Goal: Task Accomplishment & Management: Manage account settings

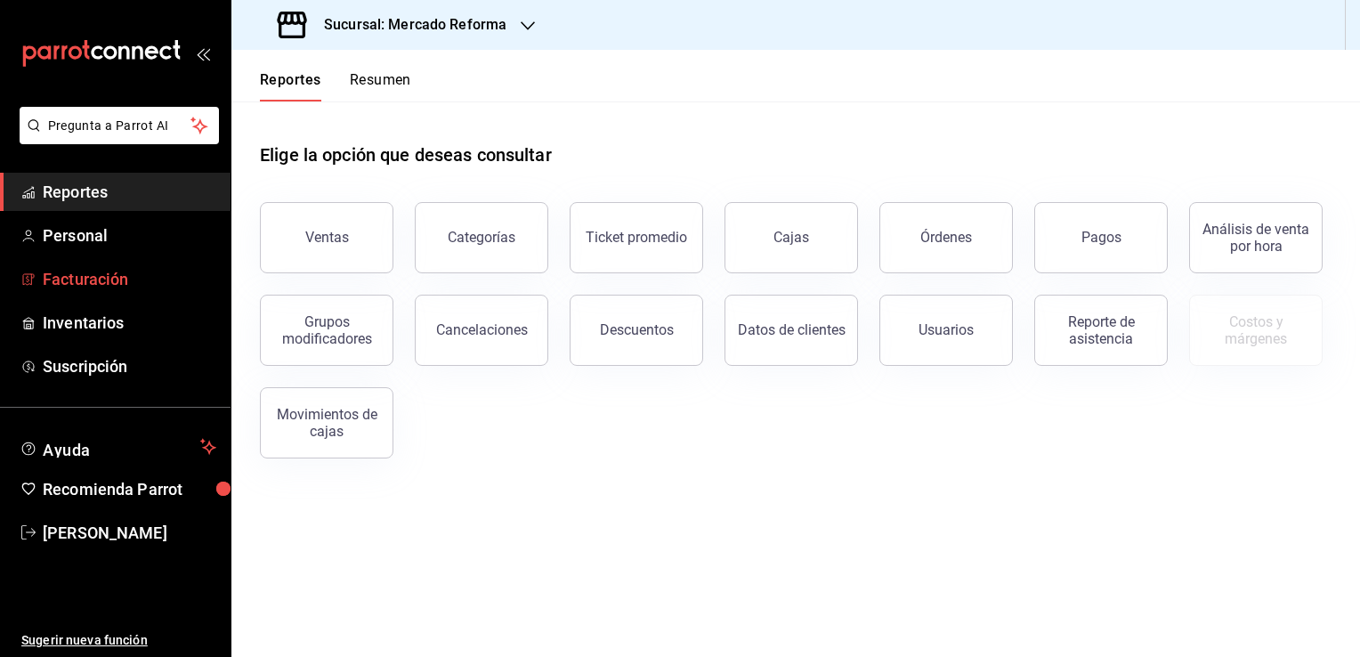
click at [130, 278] on span "Facturación" at bounding box center [130, 279] width 174 height 24
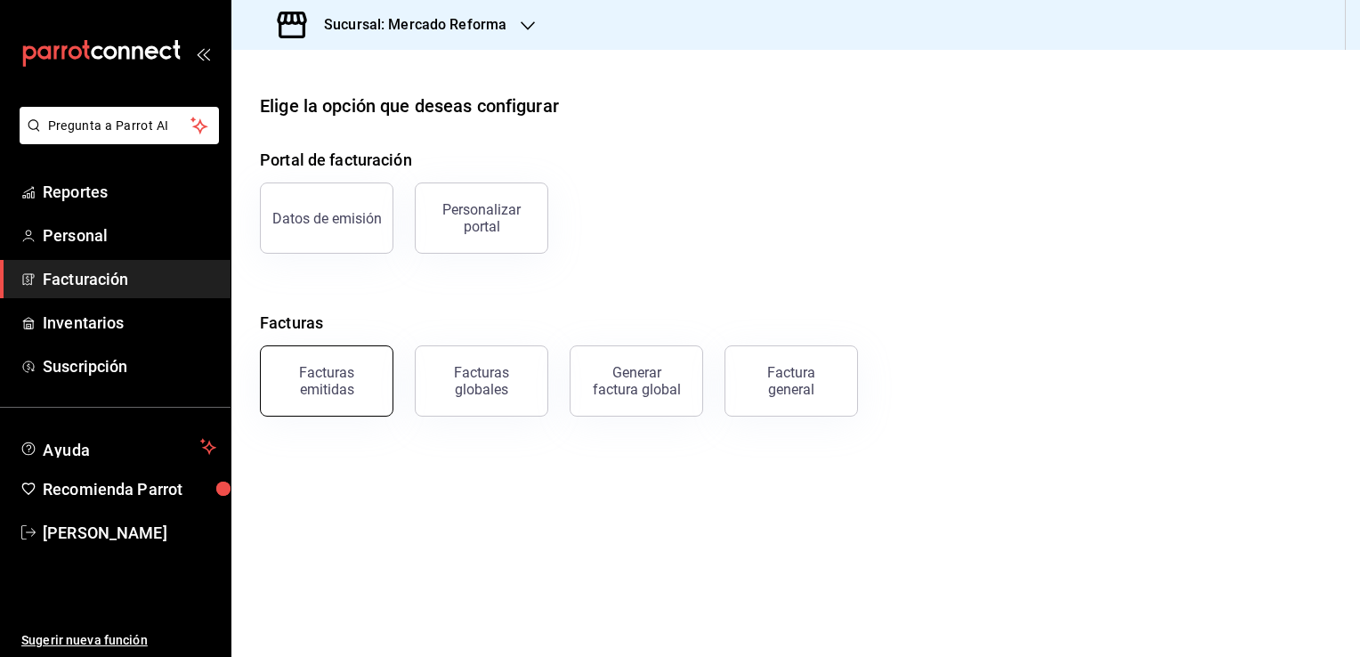
click at [324, 390] on div "Facturas emitidas" at bounding box center [327, 381] width 110 height 34
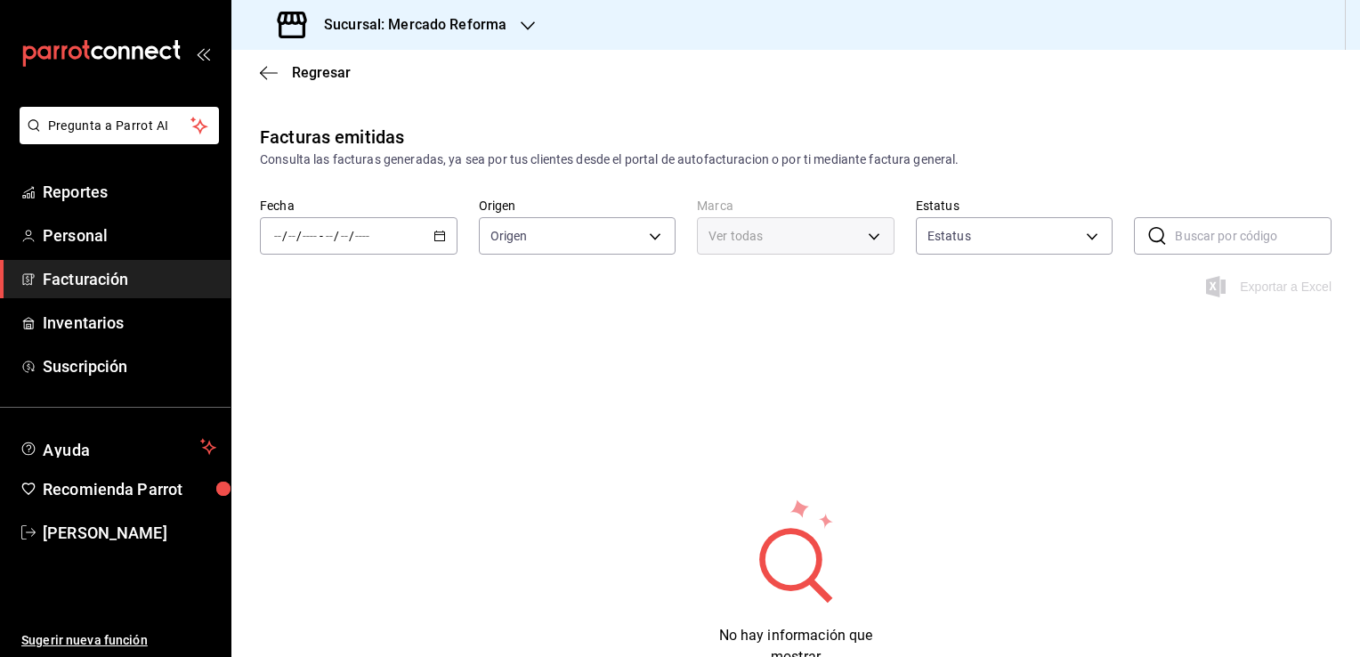
type input "ORDER_INVOICE,GENERAL_INVOICE"
type input "ACTIVE,PENDING_CANCELLATION,CANCELLED,PRE_CANCELLED"
type input "ae828a00-f9e9-46fb-a95c-bc024de736cf"
click at [439, 233] on icon "button" at bounding box center [440, 236] width 12 height 12
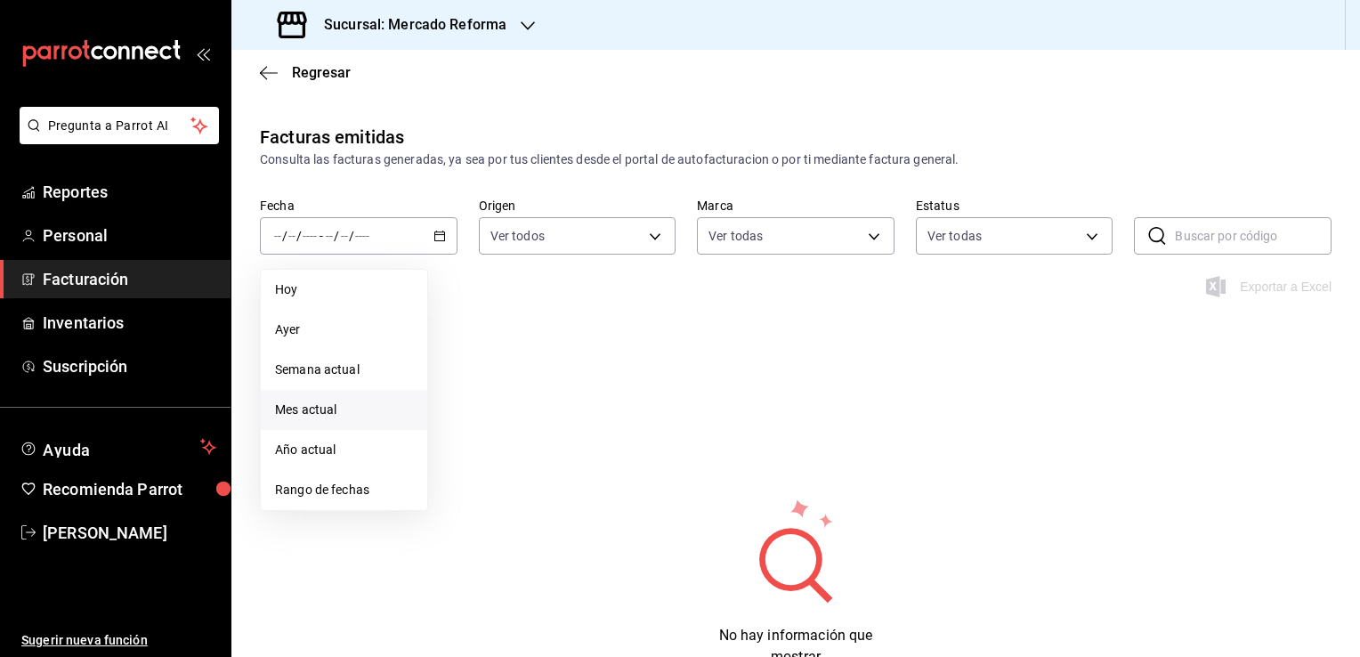
click at [327, 408] on span "Mes actual" at bounding box center [344, 410] width 138 height 19
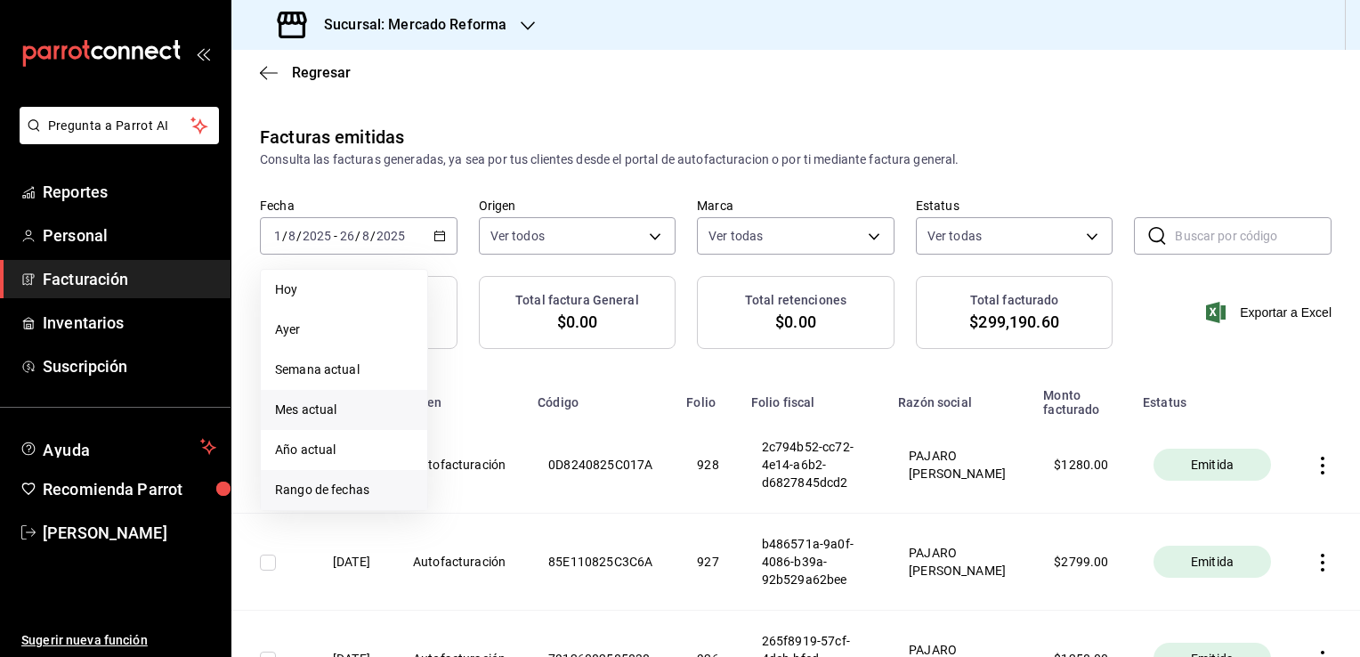
click at [355, 482] on span "Rango de fechas" at bounding box center [344, 490] width 138 height 19
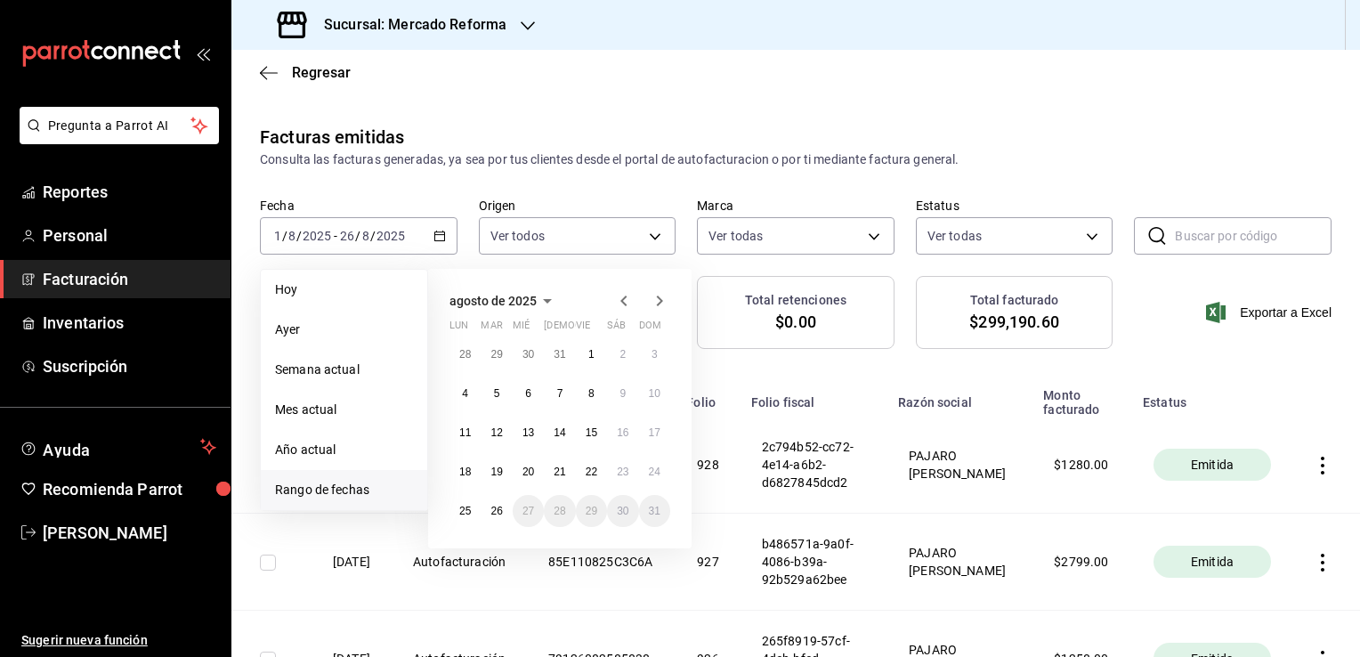
click at [622, 301] on icon "button" at bounding box center [623, 301] width 6 height 11
click at [466, 512] on abbr "28" at bounding box center [465, 518] width 12 height 12
click at [496, 514] on abbr "29" at bounding box center [497, 518] width 12 height 12
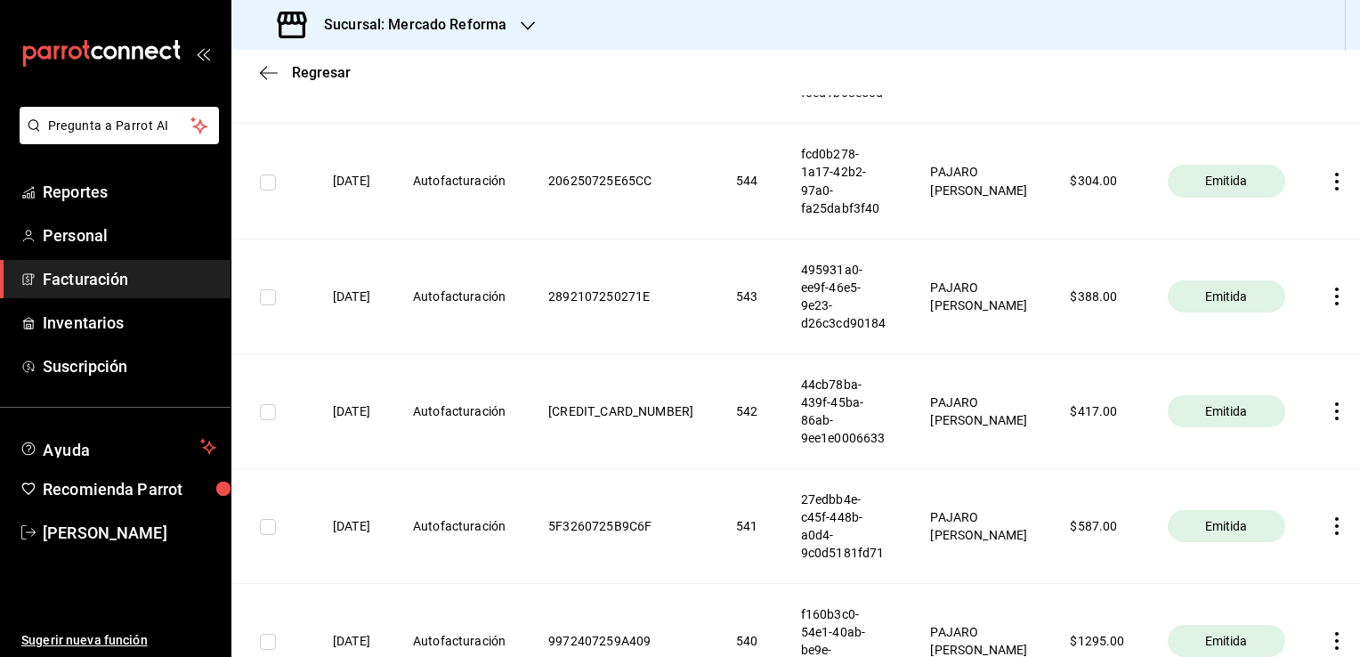
scroll to position [3020, 0]
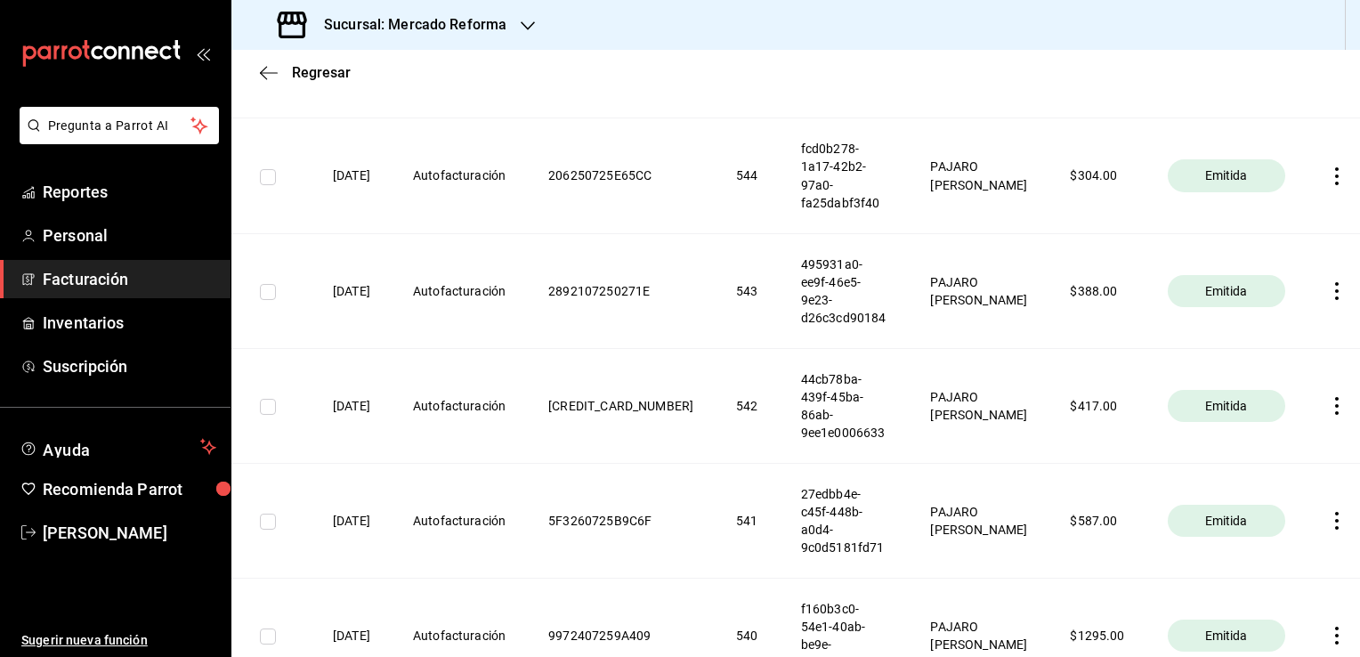
checkbox input "true"
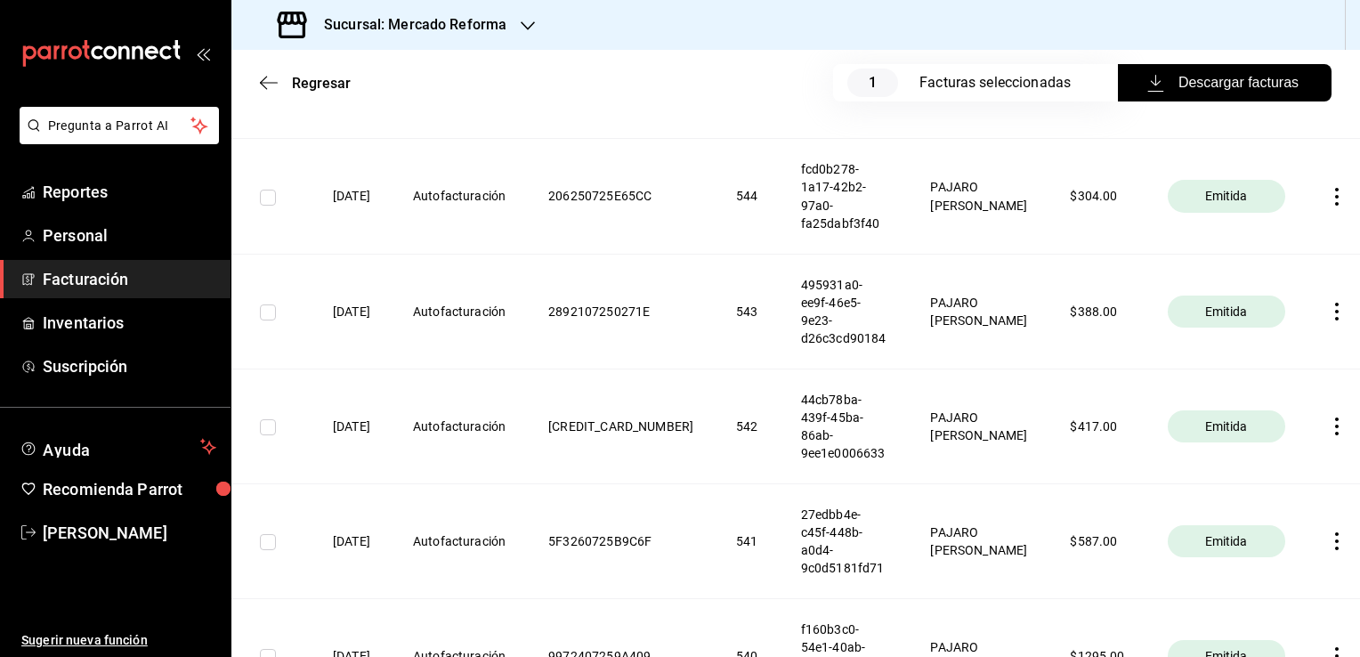
scroll to position [3040, 0]
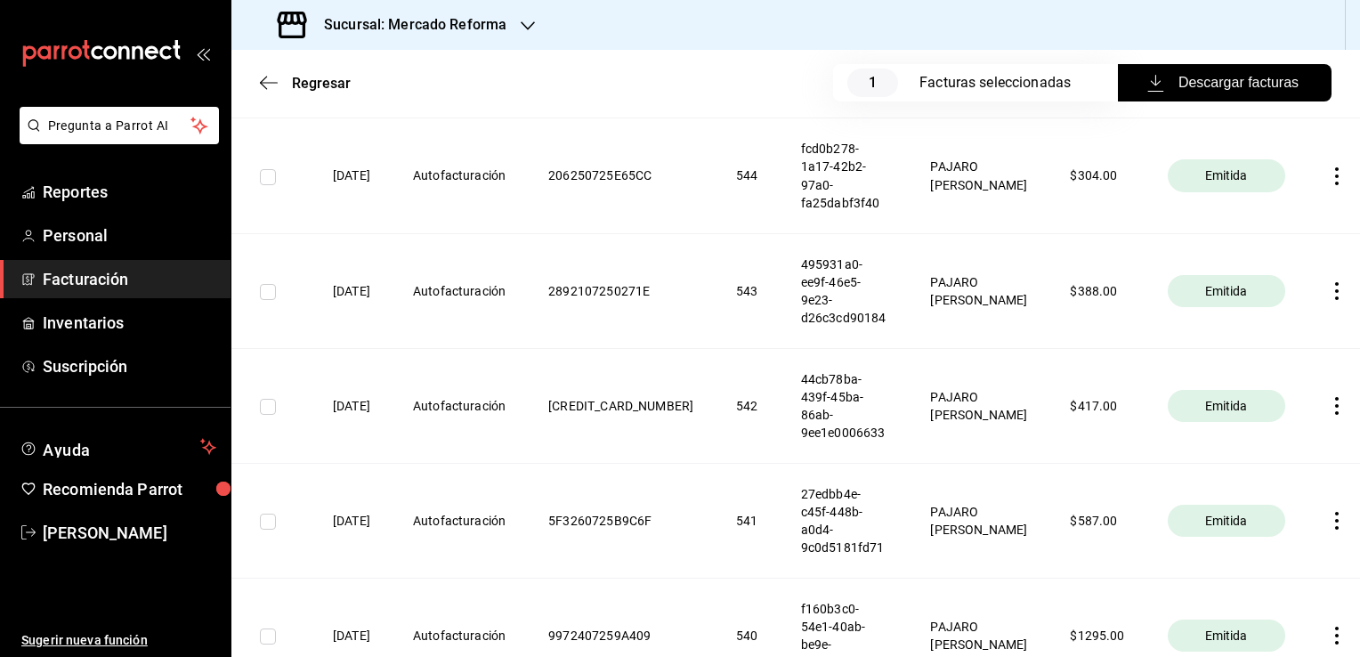
click at [1203, 80] on span "Descargar facturas" at bounding box center [1225, 82] width 148 height 21
click at [700, 108] on div "Regresar 1 Facturas seleccionadas Descargar facturas" at bounding box center [795, 83] width 1129 height 66
